Goal: Task Accomplishment & Management: Manage account settings

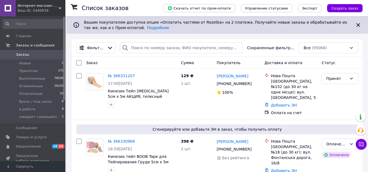
click at [42, 54] on span "Заказы" at bounding box center [33, 54] width 35 height 5
click at [50, 51] on link "Заказы 0" at bounding box center [33, 54] width 67 height 9
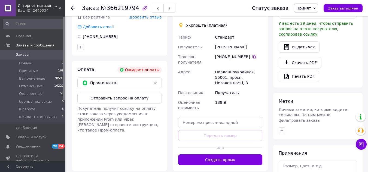
scroll to position [176, 0]
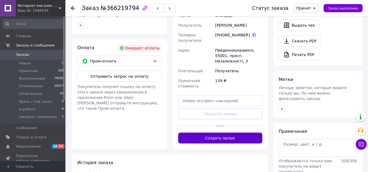
click at [228, 133] on button "Создать ярлык" at bounding box center [220, 138] width 84 height 11
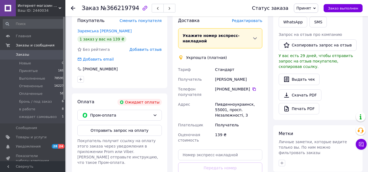
scroll to position [122, 0]
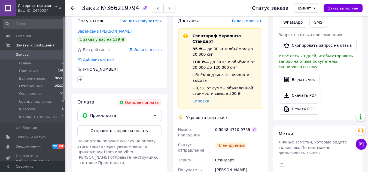
click at [253, 128] on icon at bounding box center [254, 129] width 3 height 3
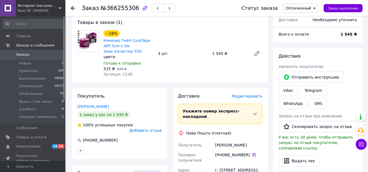
scroll to position [191, 0]
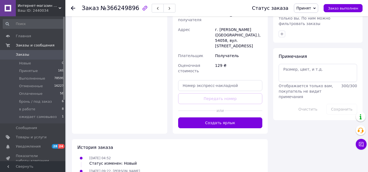
scroll to position [253, 0]
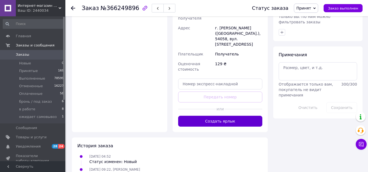
click at [233, 116] on button "Создать ярлык" at bounding box center [220, 121] width 84 height 11
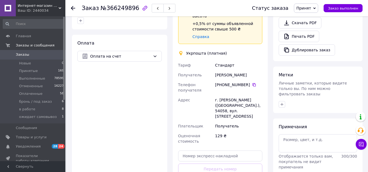
scroll to position [171, 0]
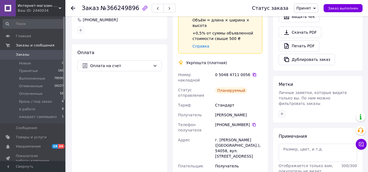
click at [253, 73] on icon at bounding box center [254, 74] width 3 height 3
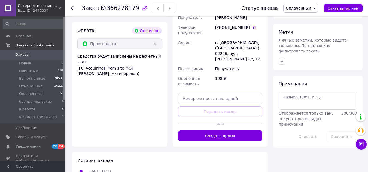
scroll to position [381, 0]
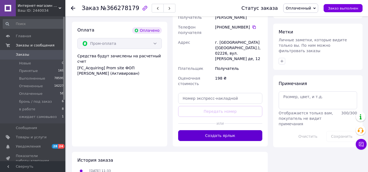
click at [233, 131] on button "Создать ярлык" at bounding box center [220, 136] width 84 height 11
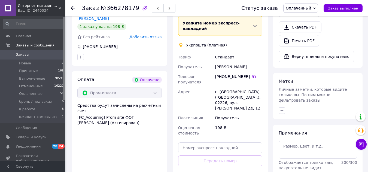
scroll to position [327, 0]
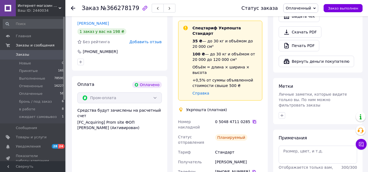
click at [252, 120] on icon at bounding box center [254, 122] width 4 height 4
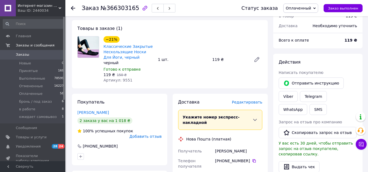
scroll to position [272, 0]
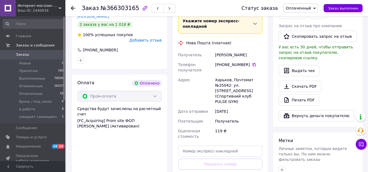
click at [223, 75] on div "Харьков, Почтомат №35042: ул. Космонавтов, 8 (Спортивний клуб PULSE GYM)" at bounding box center [238, 91] width 49 height 32
copy div "35042"
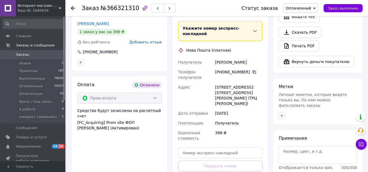
scroll to position [327, 0]
click at [239, 82] on div "г. Киев (Киевская обл.), Почтомат №3137: ул. Николая Закревского, 61/2 (ТРЦ Zak…" at bounding box center [238, 95] width 49 height 26
copy div "3137"
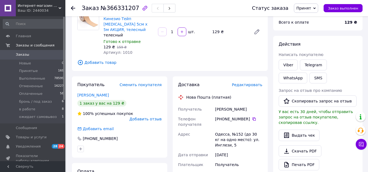
scroll to position [109, 0]
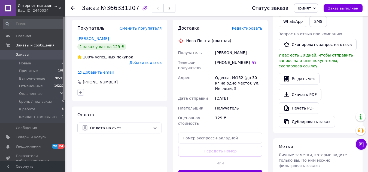
click at [237, 77] on div "Одесса, №152 (до 30 кг на одно место): ул. Инглези, 5" at bounding box center [238, 83] width 49 height 21
copy div "152"
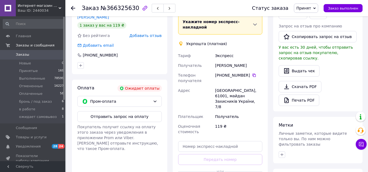
scroll to position [131, 0]
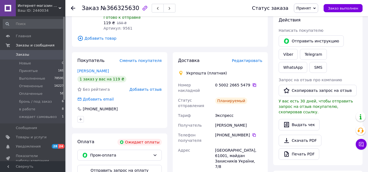
click at [252, 86] on icon at bounding box center [254, 85] width 4 height 4
